Goal: Use online tool/utility

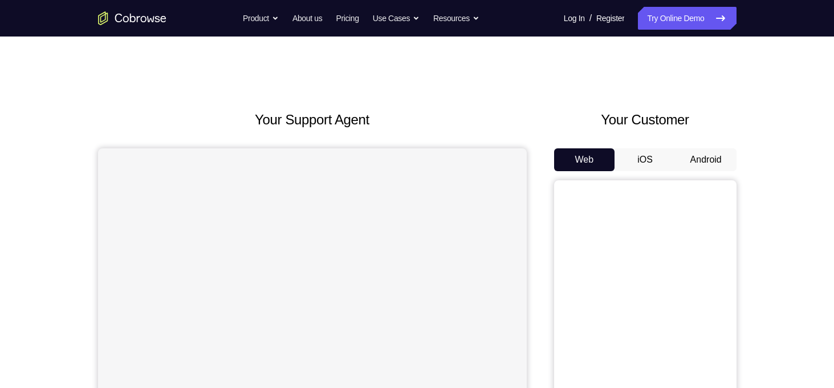
click at [674, 153] on button "iOS" at bounding box center [645, 159] width 61 height 23
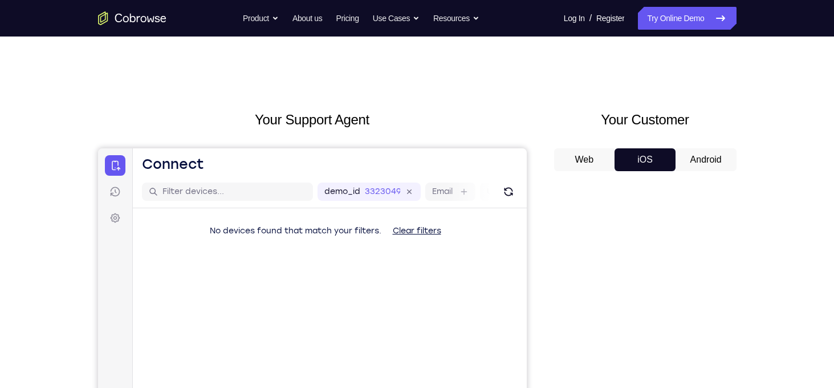
click at [686, 153] on button "Android" at bounding box center [706, 159] width 61 height 23
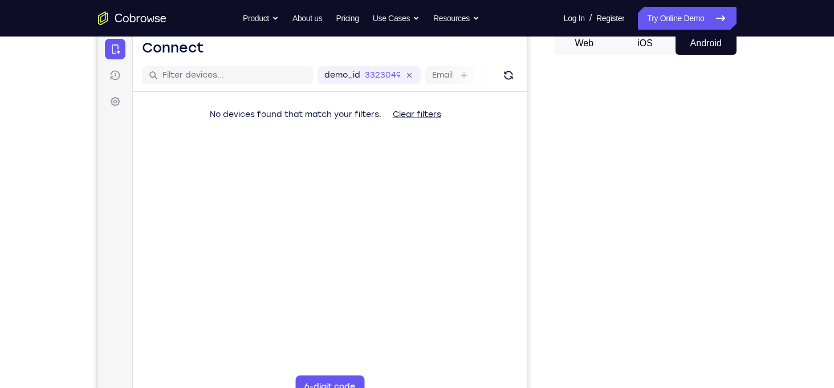
scroll to position [125, 0]
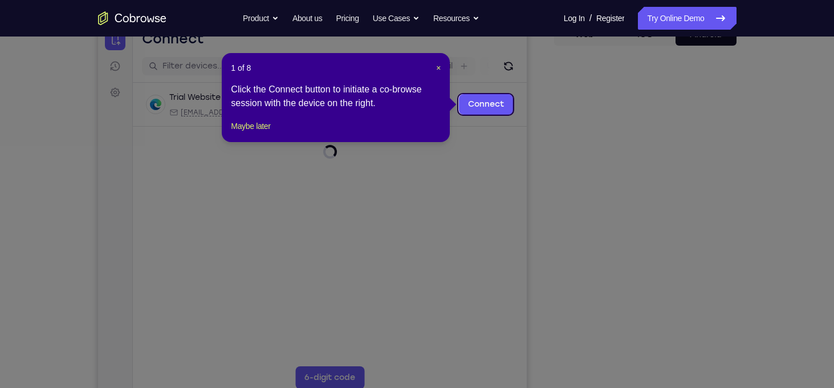
click at [619, 169] on icon at bounding box center [421, 194] width 843 height 388
click at [249, 142] on div "1 of 8 × Click the Connect button to initiate a co-browse session with the devi…" at bounding box center [336, 97] width 228 height 89
click at [254, 133] on button "Maybe later" at bounding box center [250, 126] width 39 height 14
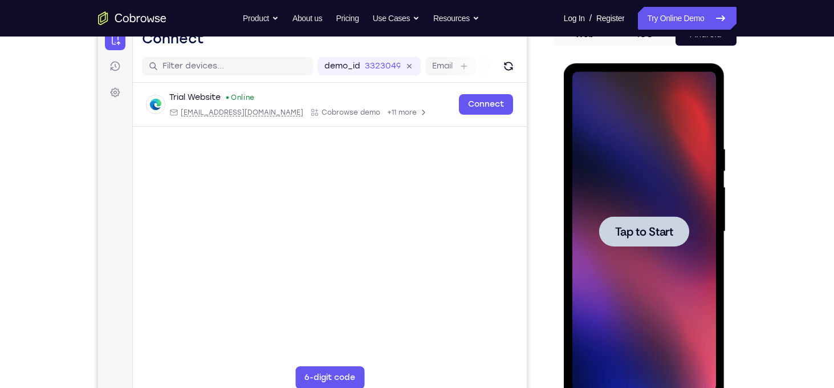
scroll to position [0, 0]
click at [614, 115] on div at bounding box center [645, 231] width 144 height 319
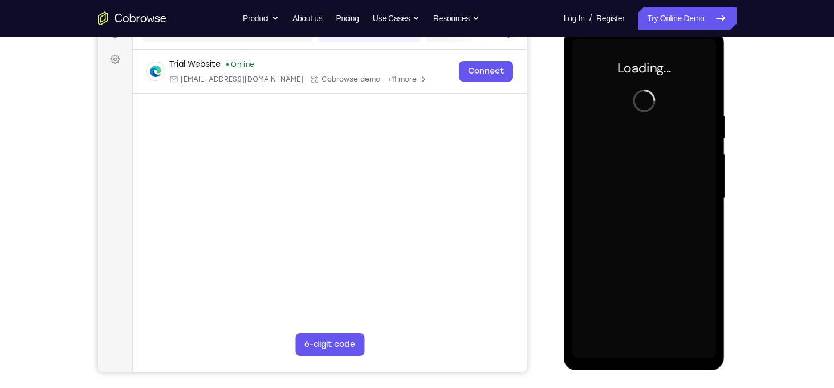
scroll to position [160, 0]
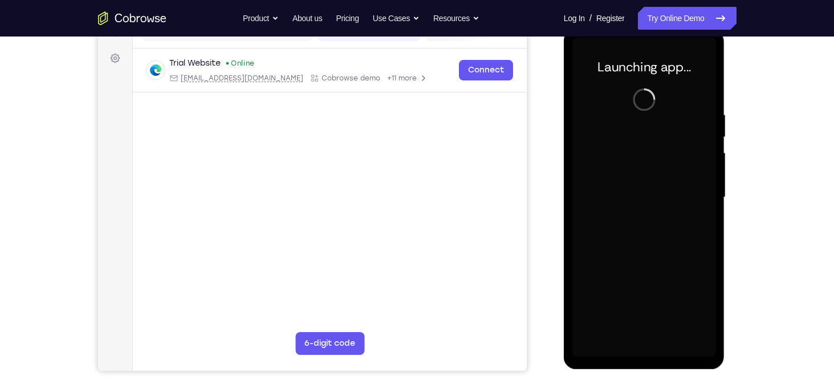
click at [646, 346] on div at bounding box center [645, 197] width 144 height 319
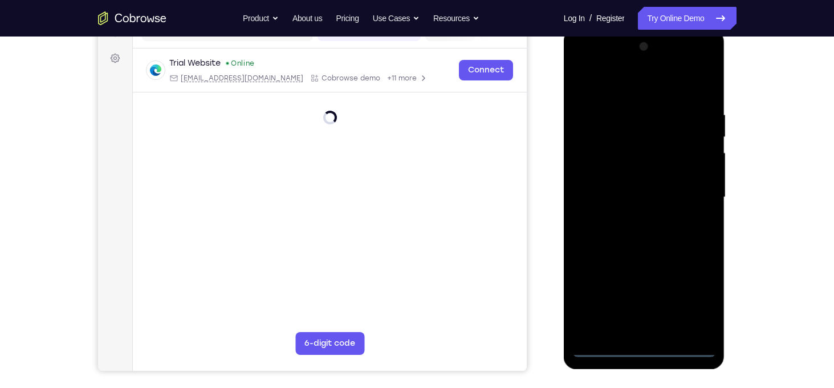
click at [641, 349] on div at bounding box center [645, 197] width 144 height 319
click at [696, 305] on div at bounding box center [645, 197] width 144 height 319
click at [646, 347] on div at bounding box center [645, 197] width 144 height 319
click at [694, 297] on div at bounding box center [645, 197] width 144 height 319
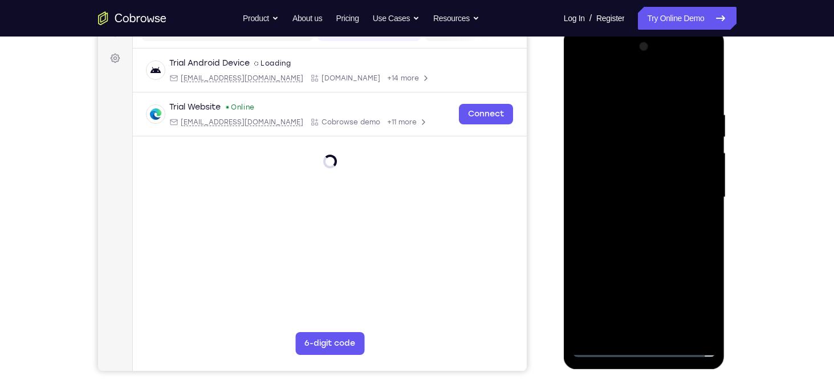
click at [605, 346] on div at bounding box center [645, 197] width 144 height 319
click at [618, 87] on div at bounding box center [645, 197] width 144 height 319
click at [687, 193] on div at bounding box center [645, 197] width 144 height 319
click at [631, 219] on div at bounding box center [645, 197] width 144 height 319
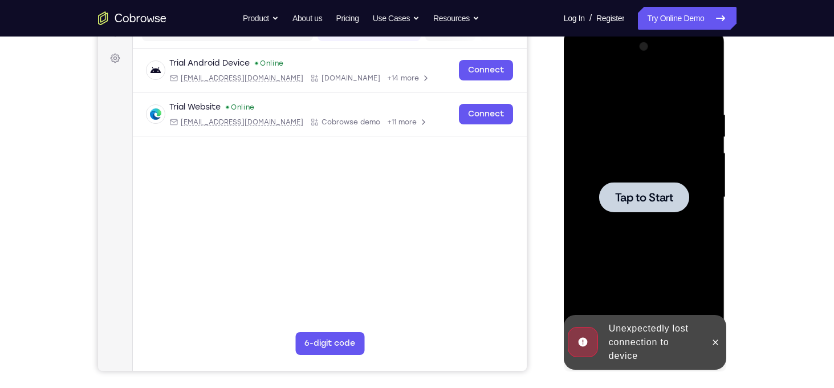
click at [630, 192] on span "Tap to Start" at bounding box center [644, 197] width 58 height 11
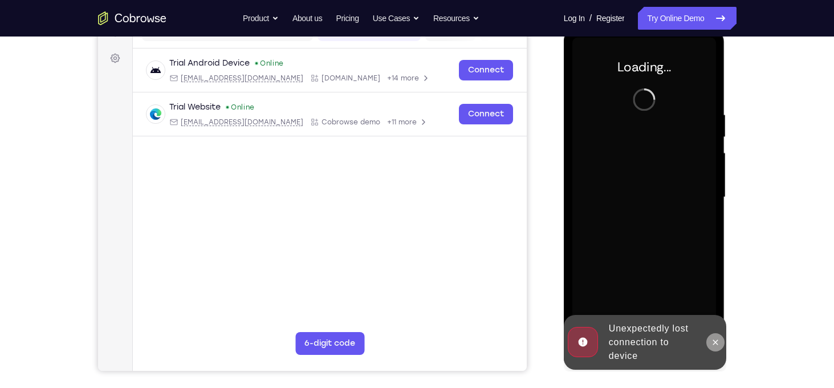
click at [714, 339] on icon at bounding box center [715, 342] width 9 height 9
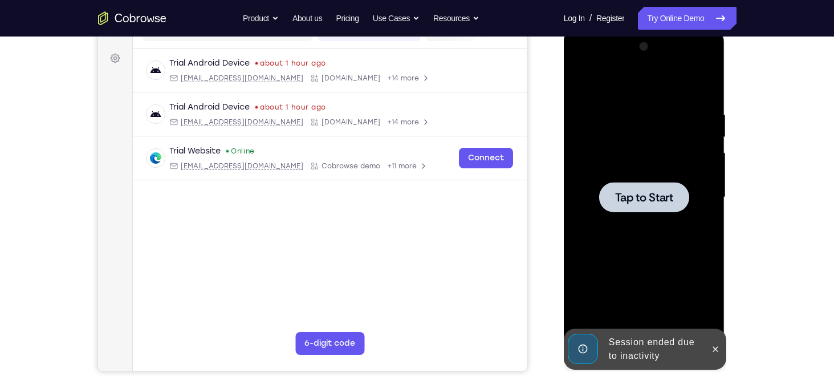
scroll to position [176, 0]
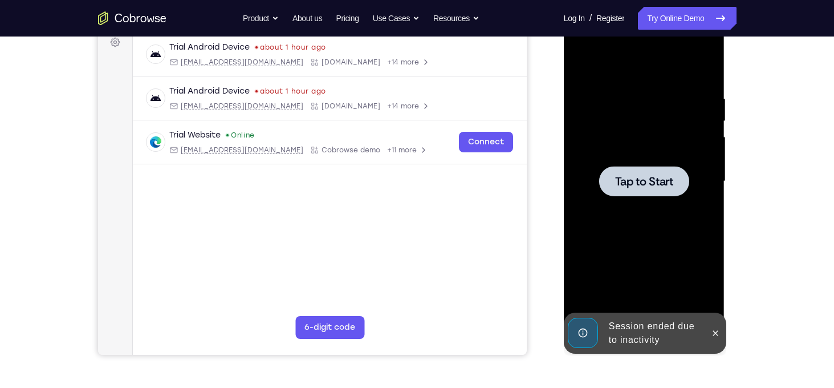
click at [621, 87] on div at bounding box center [645, 181] width 144 height 319
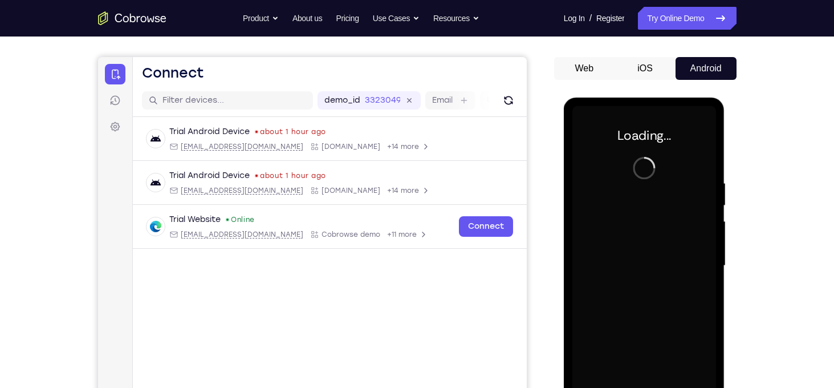
scroll to position [149, 0]
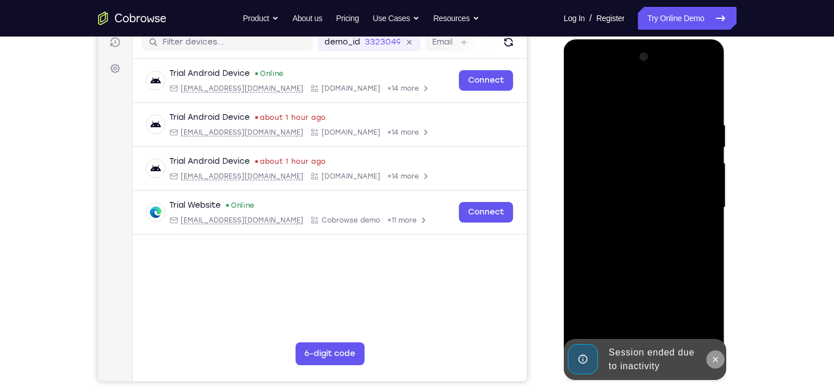
click at [714, 359] on icon at bounding box center [715, 359] width 9 height 9
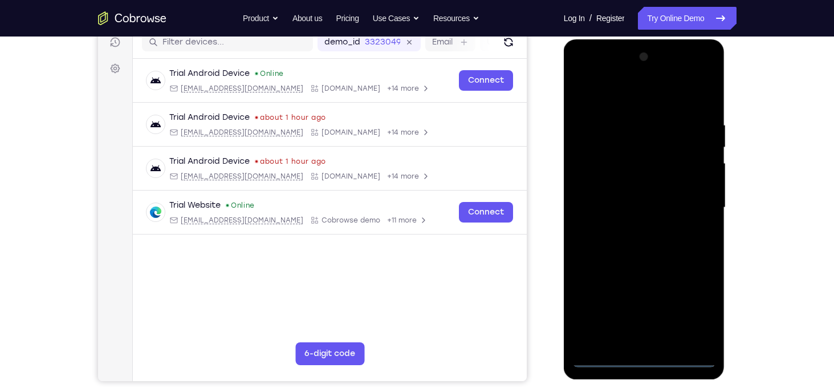
click at [641, 356] on div at bounding box center [645, 207] width 144 height 319
click at [694, 312] on div at bounding box center [645, 207] width 144 height 319
click at [615, 94] on div at bounding box center [645, 207] width 144 height 319
click at [691, 201] on div at bounding box center [645, 207] width 144 height 319
click at [631, 228] on div at bounding box center [645, 207] width 144 height 319
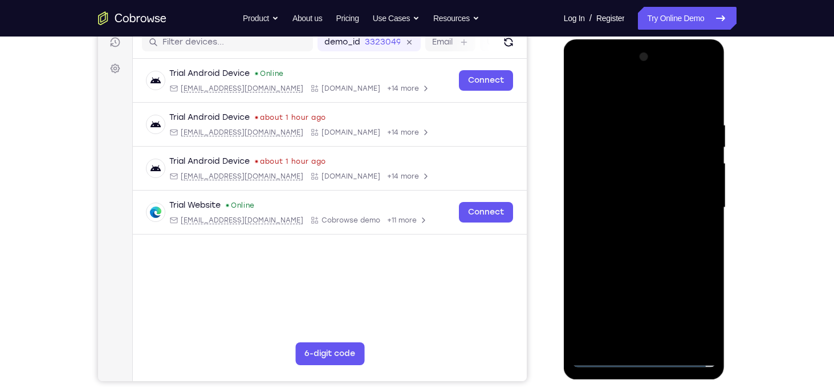
click at [634, 197] on div at bounding box center [645, 207] width 144 height 319
click at [631, 214] on div at bounding box center [645, 207] width 144 height 319
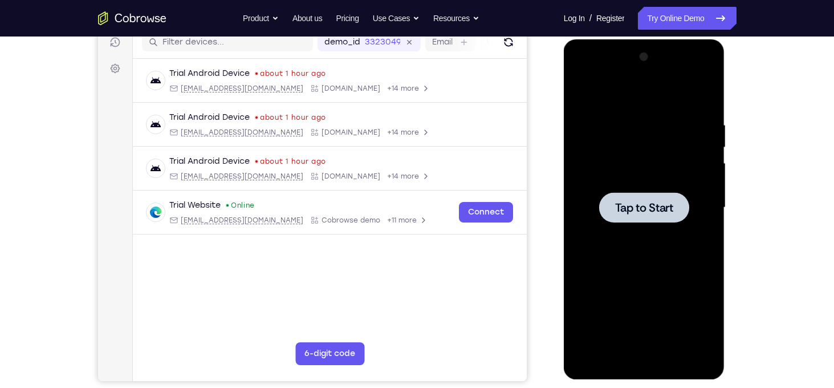
click at [616, 61] on div at bounding box center [645, 207] width 144 height 319
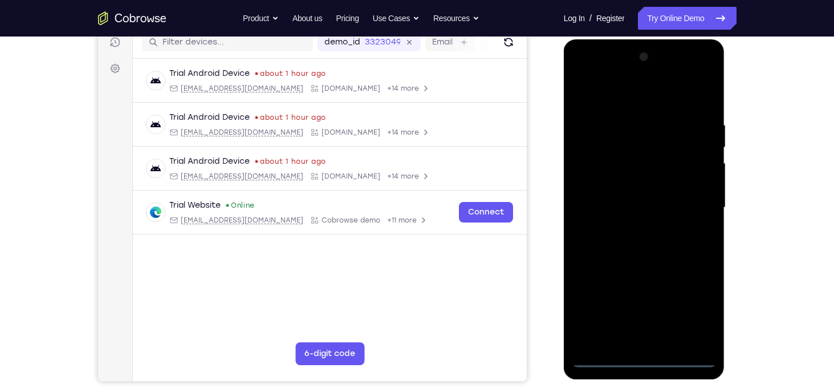
click at [646, 360] on div at bounding box center [645, 207] width 144 height 319
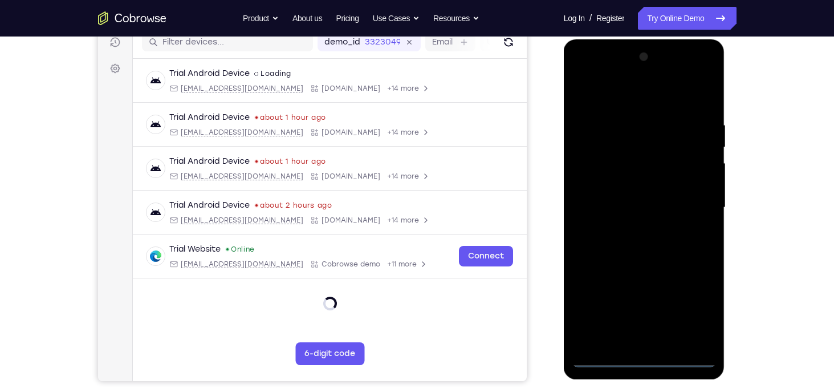
click at [694, 313] on div at bounding box center [645, 207] width 144 height 319
click at [612, 90] on div at bounding box center [645, 207] width 144 height 319
click at [621, 94] on div at bounding box center [645, 207] width 144 height 319
click at [692, 196] on div at bounding box center [645, 207] width 144 height 319
click at [633, 228] on div at bounding box center [645, 207] width 144 height 319
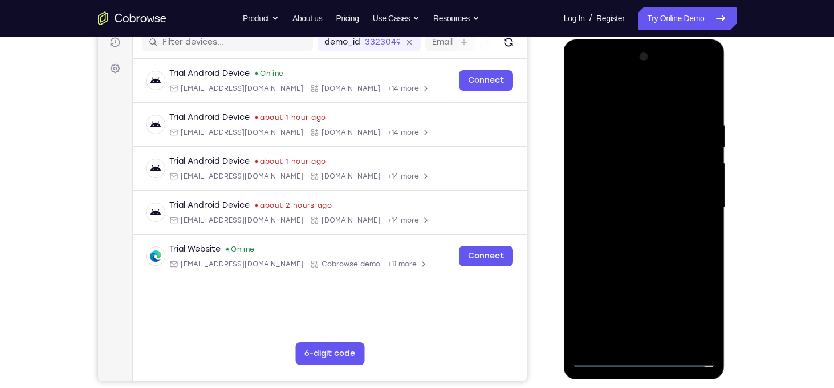
click at [623, 187] on div at bounding box center [645, 207] width 144 height 319
click at [621, 228] on div at bounding box center [645, 207] width 144 height 319
click at [647, 229] on div at bounding box center [645, 207] width 144 height 319
click at [640, 182] on div at bounding box center [645, 207] width 144 height 319
click at [712, 328] on div at bounding box center [645, 207] width 144 height 319
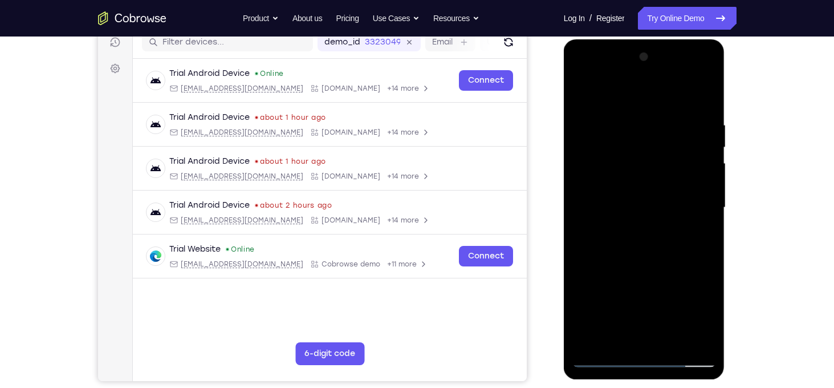
click at [627, 114] on div at bounding box center [645, 207] width 144 height 319
click at [702, 193] on div at bounding box center [645, 207] width 144 height 319
